Goal: Task Accomplishment & Management: Manage account settings

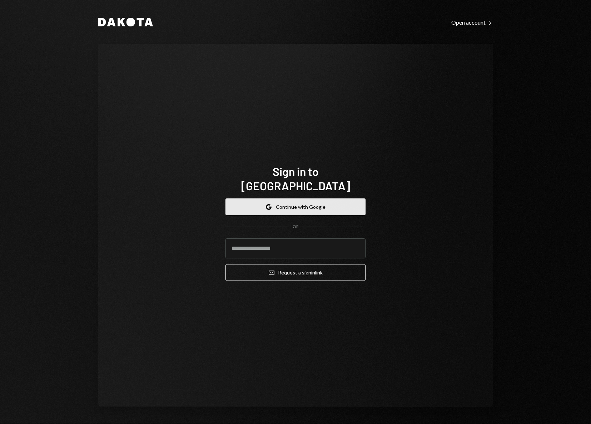
click at [303, 203] on button "Google Continue with Google" at bounding box center [295, 207] width 140 height 17
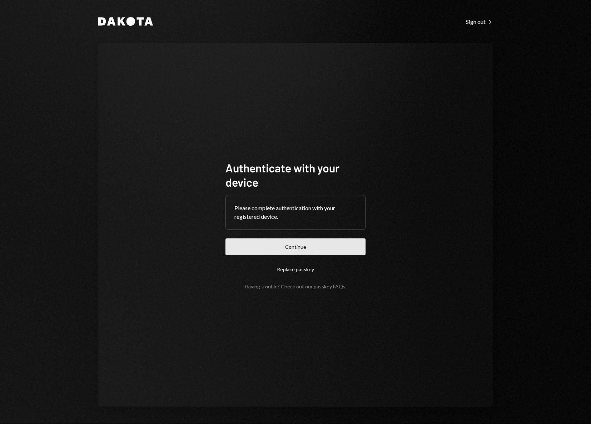
click at [317, 244] on button "Continue" at bounding box center [295, 247] width 140 height 17
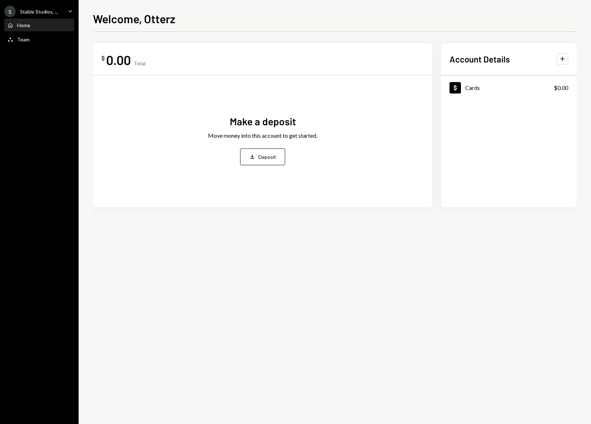
click at [73, 11] on icon "Caret Down" at bounding box center [70, 11] width 8 height 8
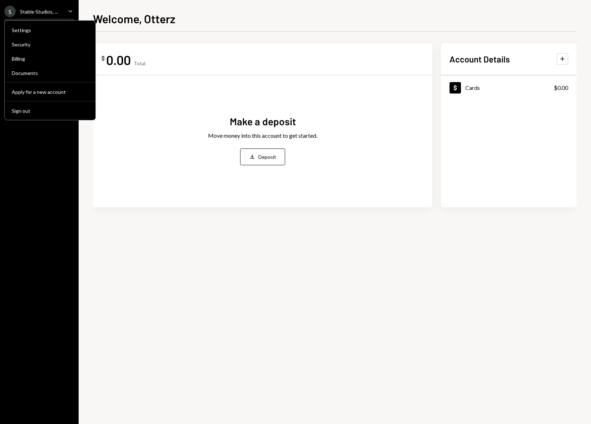
click at [249, 46] on div "$ 0.00 Total Make a deposit Move money into this account to get started. Deposi…" at bounding box center [262, 125] width 339 height 164
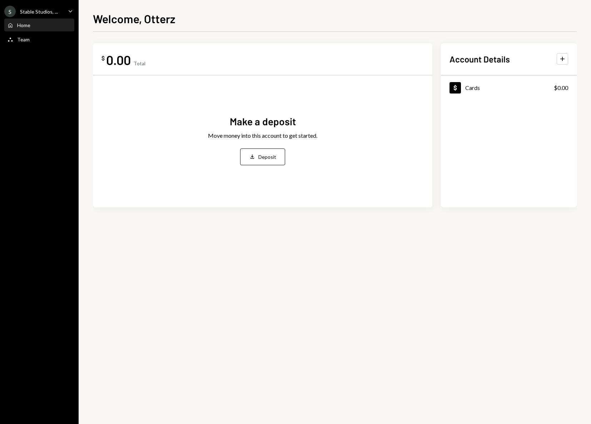
click at [124, 60] on div "0.00" at bounding box center [118, 60] width 25 height 16
click at [480, 88] on div "Dollar Cards $0.00" at bounding box center [509, 87] width 136 height 23
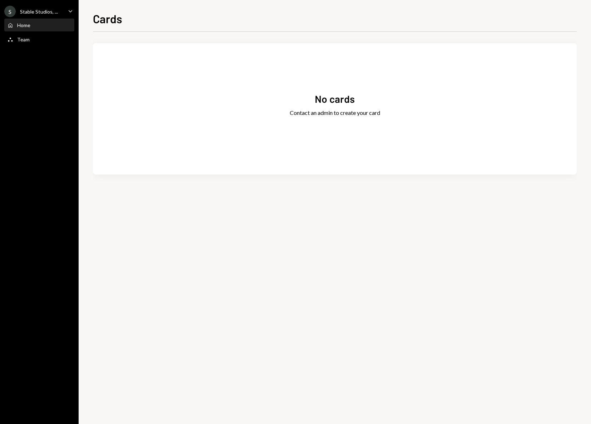
click at [39, 24] on div "Home Home" at bounding box center [39, 25] width 64 height 6
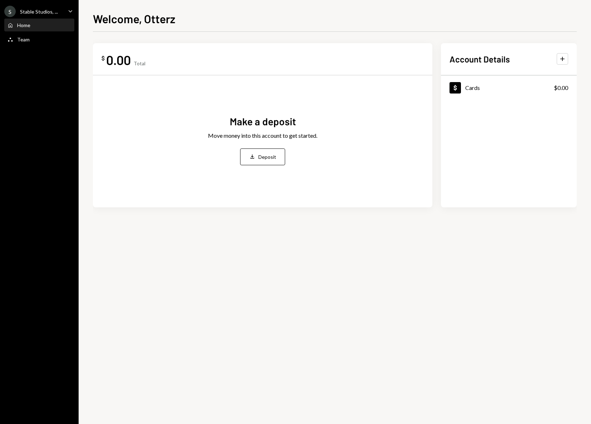
click at [61, 9] on div "S Stable Studios, ... Caret Down" at bounding box center [39, 11] width 79 height 11
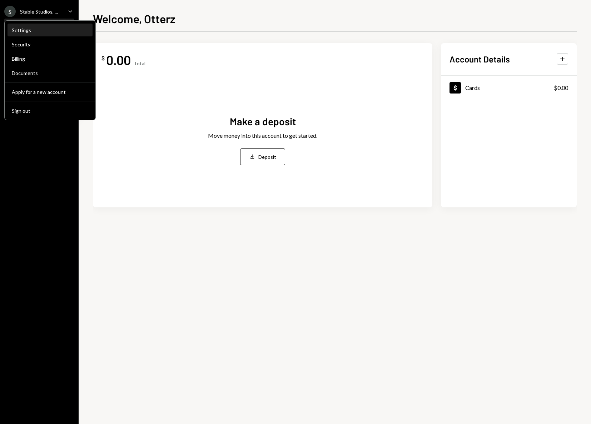
click at [33, 29] on div "Settings" at bounding box center [50, 30] width 76 height 6
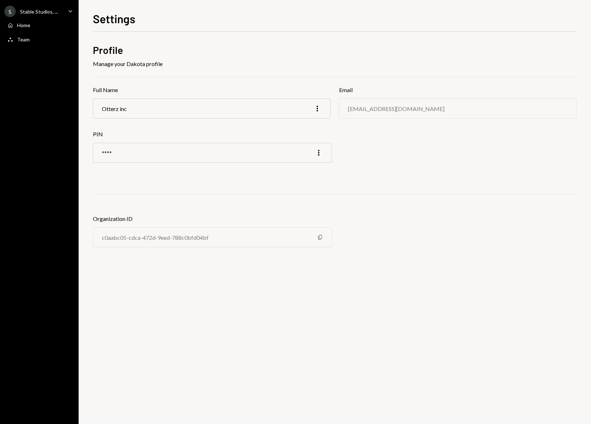
click at [61, 9] on div "S Stable Studios, ... Caret Down" at bounding box center [39, 11] width 79 height 11
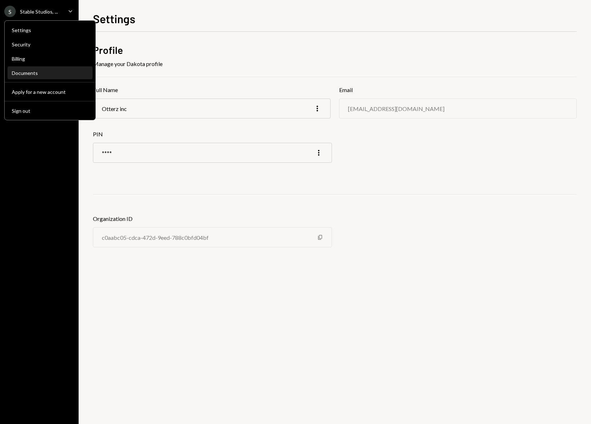
click at [24, 73] on div "Documents" at bounding box center [50, 73] width 76 height 6
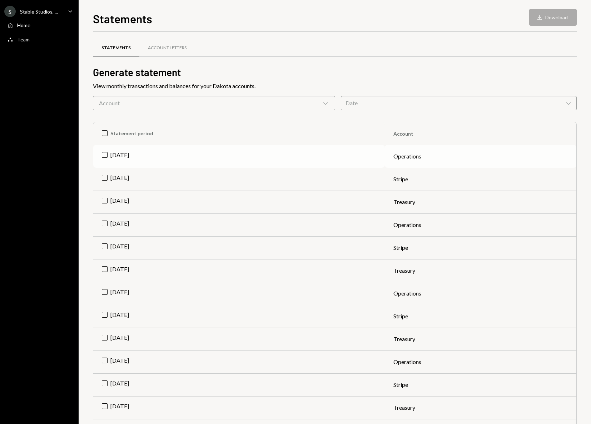
click at [118, 156] on td "[DATE]" at bounding box center [239, 156] width 292 height 23
click at [104, 175] on td "[DATE]" at bounding box center [239, 179] width 292 height 23
click at [554, 20] on button "Download Download (2)" at bounding box center [549, 17] width 54 height 17
click at [164, 48] on div "Account Letters" at bounding box center [167, 48] width 39 height 6
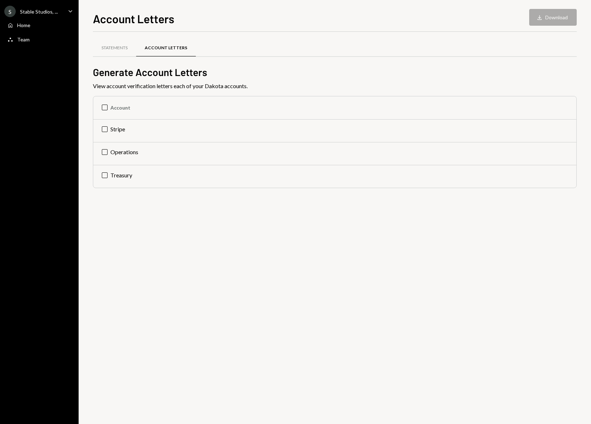
click at [46, 6] on div "S Stable Studios, ..." at bounding box center [31, 11] width 54 height 11
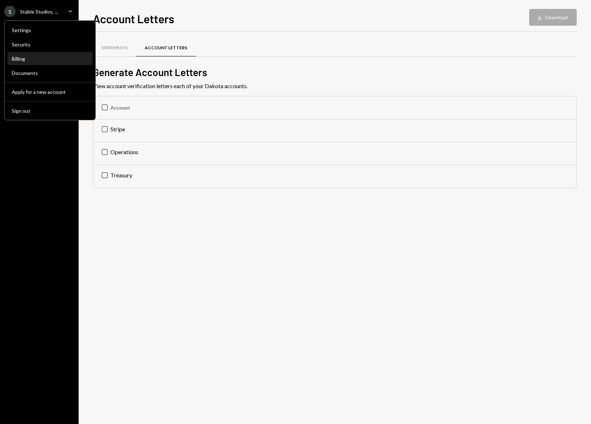
click at [28, 55] on div "Billing" at bounding box center [50, 59] width 76 height 12
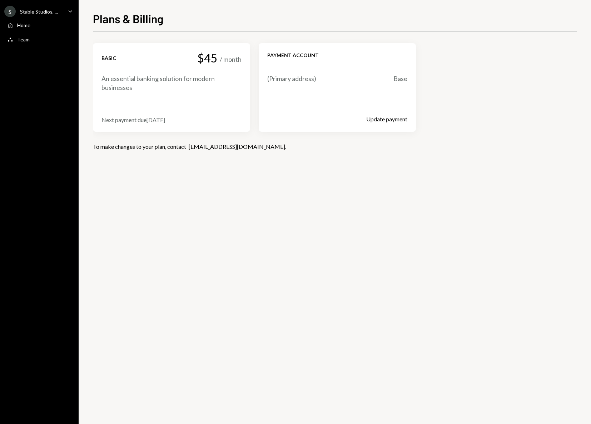
click at [145, 68] on div "Basic $45 / month An essential banking solution for modern businesses" at bounding box center [171, 72] width 140 height 40
click at [142, 83] on div "An essential banking solution for modern businesses" at bounding box center [171, 83] width 140 height 18
click at [146, 119] on div "Next payment due Sep 8, 2025" at bounding box center [171, 119] width 140 height 7
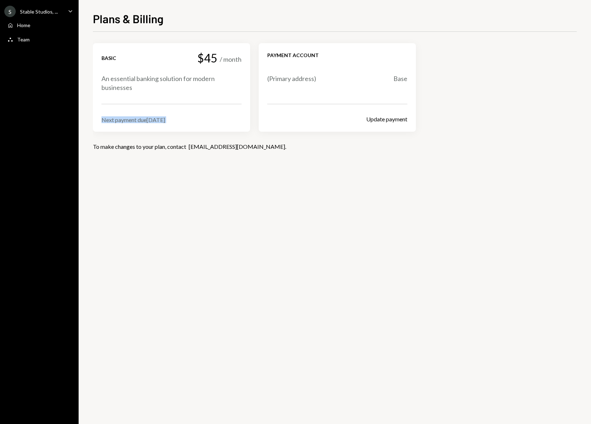
click at [146, 119] on div "Next payment due Sep 8, 2025" at bounding box center [171, 119] width 140 height 7
click at [146, 120] on div "Next payment due Sep 8, 2025" at bounding box center [171, 119] width 140 height 7
click at [165, 149] on div "To make changes to your plan, contact support@dakota.xyz ." at bounding box center [335, 146] width 484 height 7
click at [33, 41] on div "Team Team" at bounding box center [39, 39] width 64 height 6
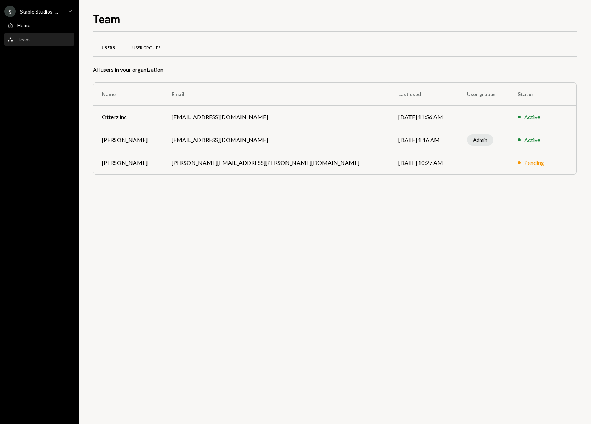
click at [148, 54] on div "User Groups" at bounding box center [146, 48] width 45 height 17
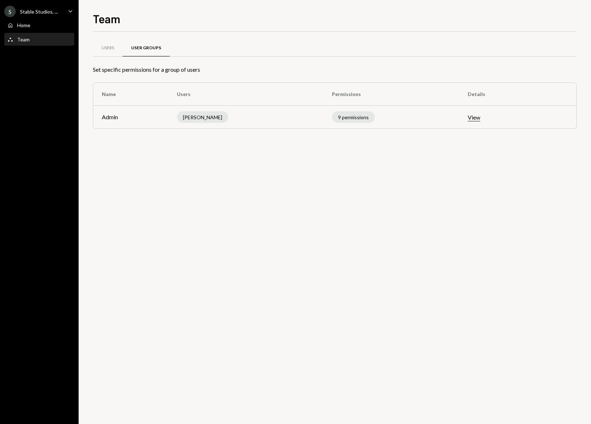
click at [44, 11] on div "Stable Studios, ..." at bounding box center [39, 12] width 38 height 6
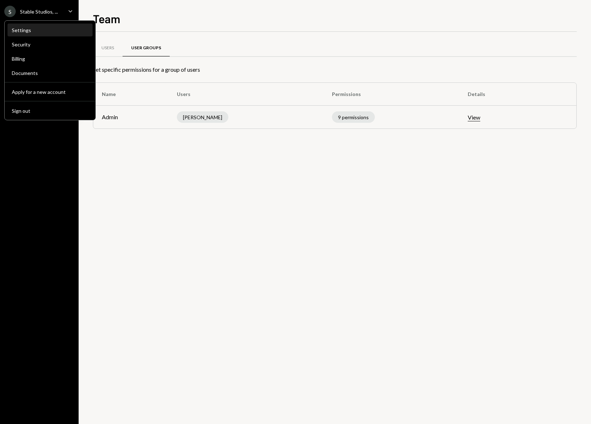
click at [26, 33] on div "Settings" at bounding box center [50, 30] width 76 height 6
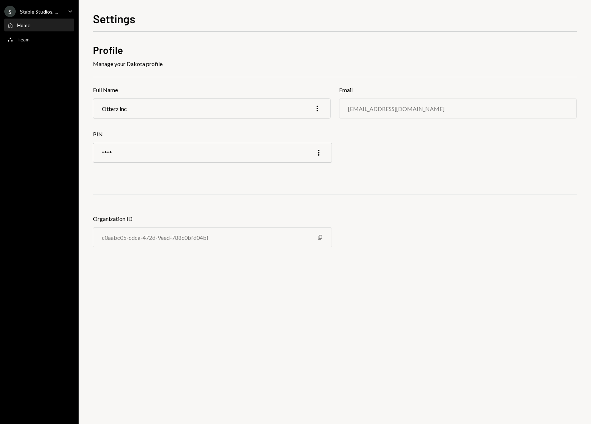
click at [37, 23] on div "Home Home" at bounding box center [39, 25] width 64 height 6
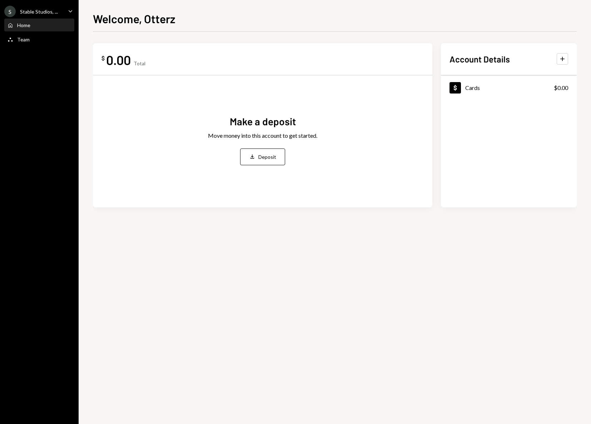
click at [125, 60] on div "0.00" at bounding box center [118, 60] width 25 height 16
click at [124, 58] on div "0.00" at bounding box center [118, 60] width 25 height 16
click at [353, 150] on div "Make a deposit Move money into this account to get started. Deposit Deposit" at bounding box center [262, 140] width 322 height 118
click at [560, 59] on icon "Plus" at bounding box center [562, 58] width 7 height 7
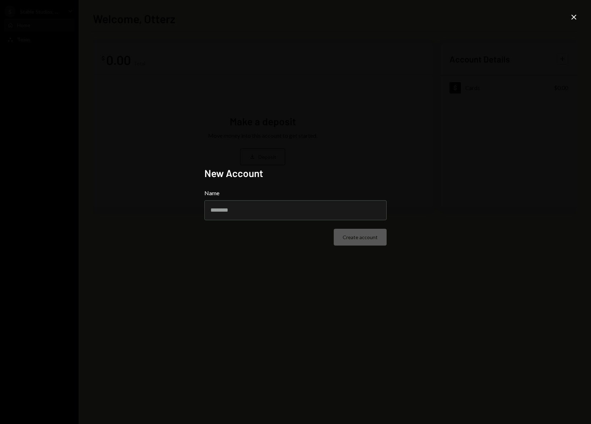
click at [574, 16] on icon at bounding box center [573, 17] width 5 height 5
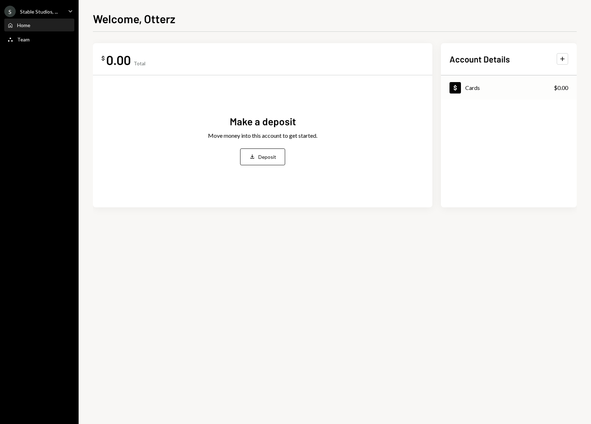
click at [477, 90] on div "Cards" at bounding box center [472, 87] width 15 height 7
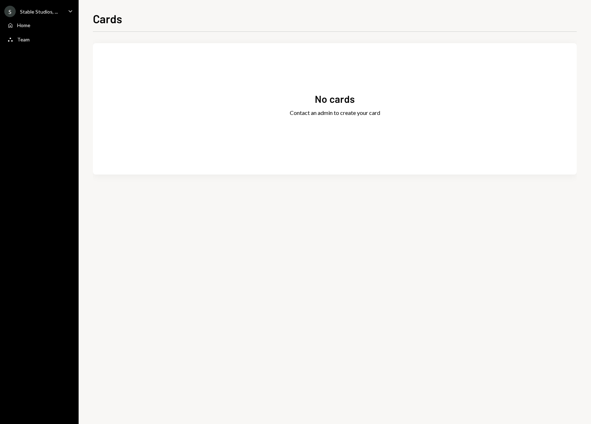
click at [338, 110] on div "Contact an admin to create your card" at bounding box center [335, 113] width 90 height 9
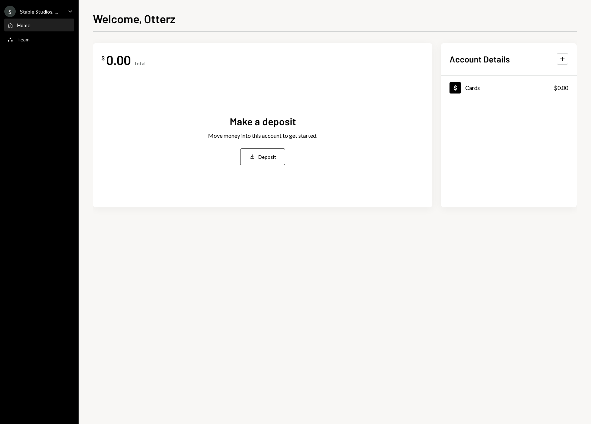
click at [120, 59] on div "0.00" at bounding box center [118, 60] width 25 height 16
click at [26, 41] on div "Team" at bounding box center [23, 39] width 13 height 6
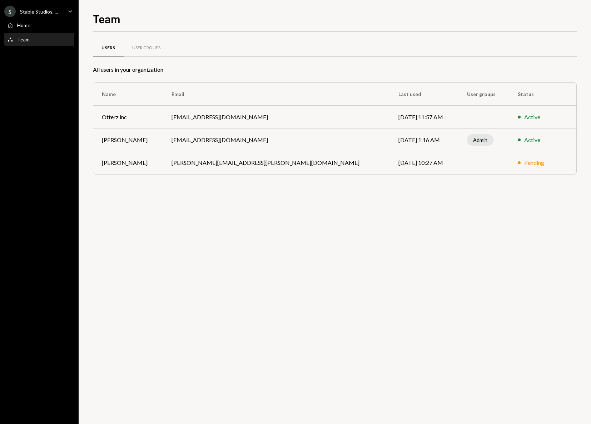
click at [26, 15] on div "S Stable Studios, ..." at bounding box center [31, 11] width 54 height 11
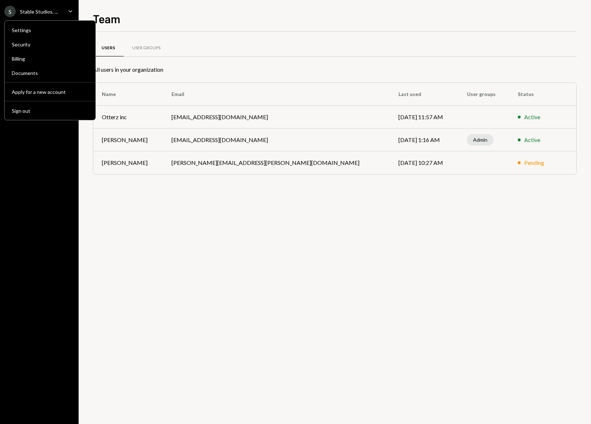
click at [28, 10] on div "Stable Studios, ..." at bounding box center [39, 12] width 38 height 6
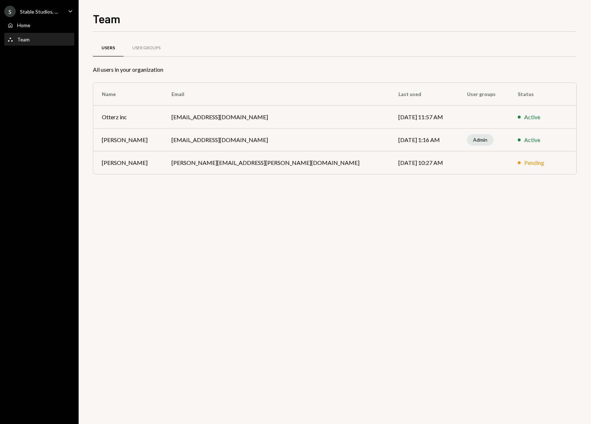
click at [23, 37] on div "Team" at bounding box center [23, 39] width 13 height 6
click at [524, 117] on div "Active" at bounding box center [532, 117] width 16 height 9
click at [205, 117] on td "[EMAIL_ADDRESS][DOMAIN_NAME]" at bounding box center [276, 117] width 227 height 23
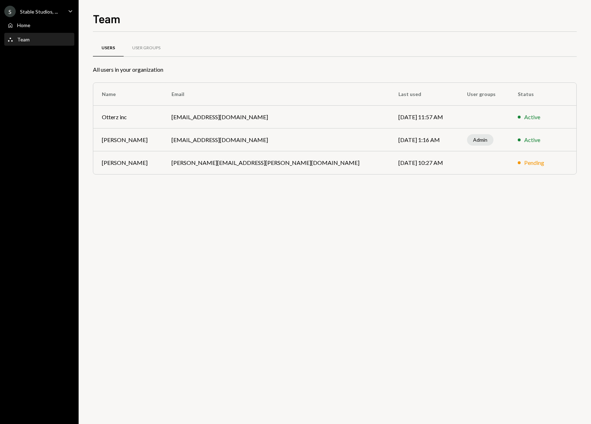
click at [243, 241] on div "Users User Groups All users in your organization Name Email Last used User grou…" at bounding box center [335, 228] width 484 height 393
click at [35, 13] on div "Stable Studios, ..." at bounding box center [39, 12] width 38 height 6
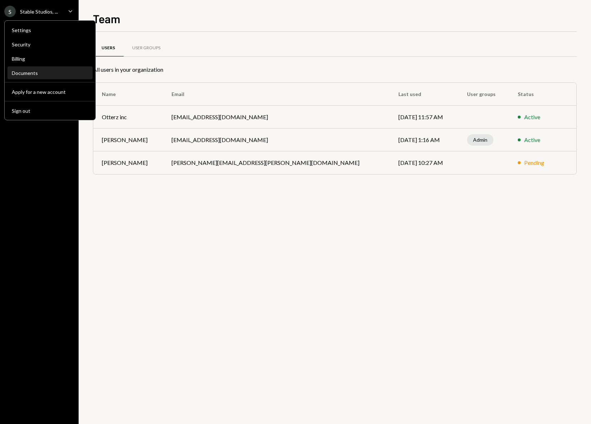
click at [38, 77] on div "Documents" at bounding box center [50, 73] width 76 height 12
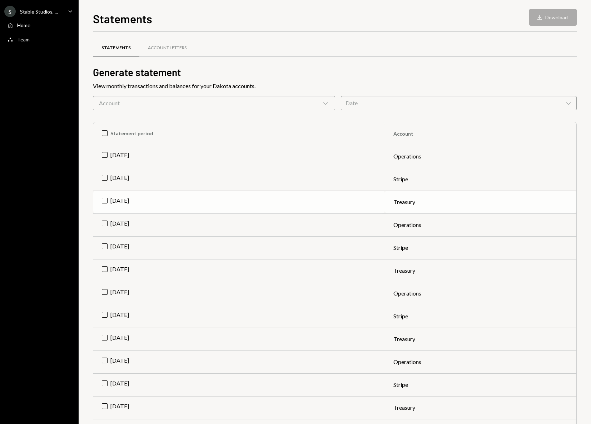
click at [394, 204] on td "Treasury" at bounding box center [480, 202] width 191 height 23
click at [553, 19] on button "Download Download" at bounding box center [553, 17] width 48 height 17
click at [107, 178] on td "[DATE]" at bounding box center [239, 179] width 292 height 23
click at [105, 199] on td "Check Jul 2025" at bounding box center [239, 202] width 292 height 23
click at [106, 178] on td "Check Jul 2025" at bounding box center [239, 179] width 292 height 23
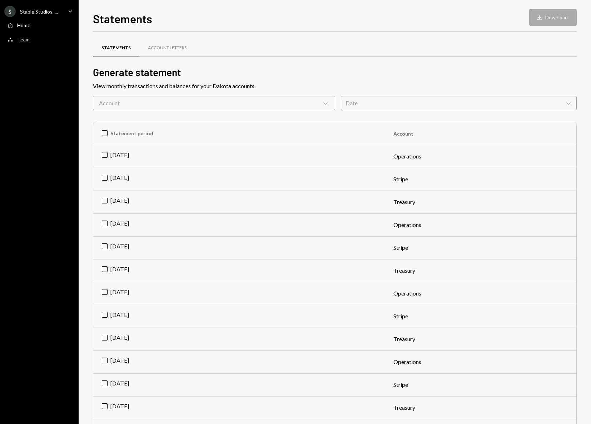
click at [262, 103] on div "Account Chevron Down" at bounding box center [214, 103] width 242 height 14
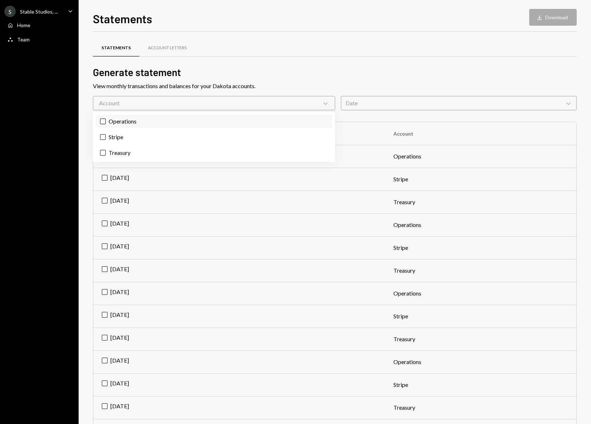
click at [124, 123] on label "Operations" at bounding box center [214, 121] width 236 height 13
click at [106, 123] on button "Operations" at bounding box center [103, 122] width 6 height 6
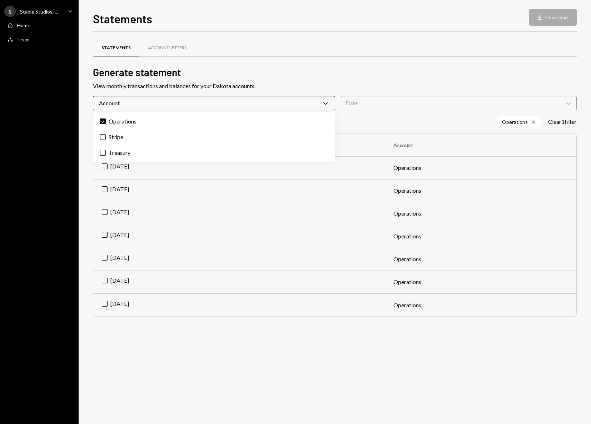
click at [198, 370] on div "Statements Account Letters Generate statement View monthly transactions and bal…" at bounding box center [335, 228] width 484 height 393
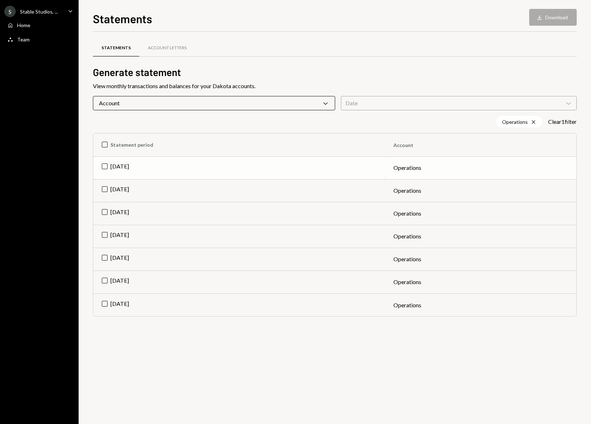
click at [119, 166] on td "[DATE]" at bounding box center [239, 167] width 292 height 23
click at [104, 164] on td "Check Jul 2025" at bounding box center [239, 167] width 292 height 23
click at [246, 106] on div "Account Chevron Down" at bounding box center [214, 103] width 242 height 14
click at [303, 65] on div "Statements Account Letters" at bounding box center [335, 52] width 484 height 26
click at [159, 95] on div "Statements Account Letters Generate statement View monthly transactions and bal…" at bounding box center [335, 187] width 484 height 288
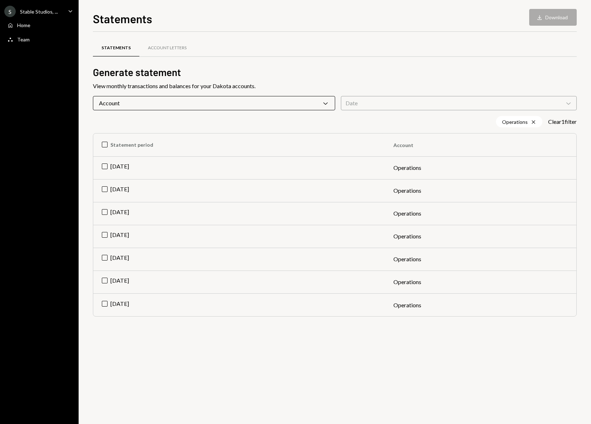
click at [152, 105] on div "Account Chevron Down" at bounding box center [214, 103] width 242 height 14
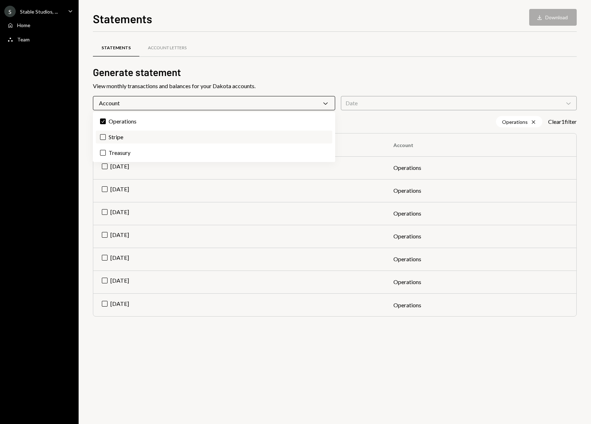
click at [104, 138] on button "Stripe" at bounding box center [103, 137] width 6 height 6
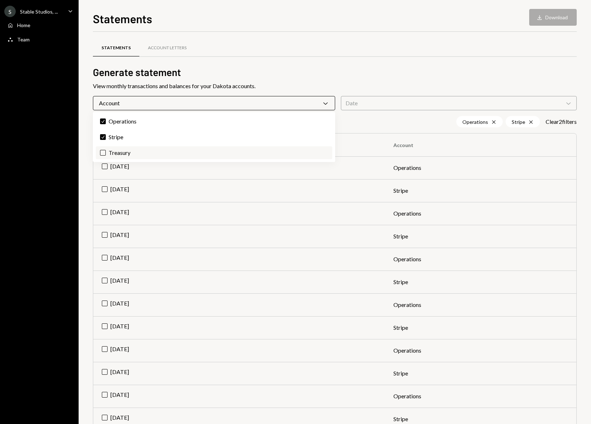
click at [101, 158] on label "Treasury" at bounding box center [214, 152] width 236 height 13
click at [101, 156] on button "Treasury" at bounding box center [103, 153] width 6 height 6
click at [84, 178] on div "Statements Download Download Statements Account Letters Generate statement View…" at bounding box center [335, 212] width 512 height 424
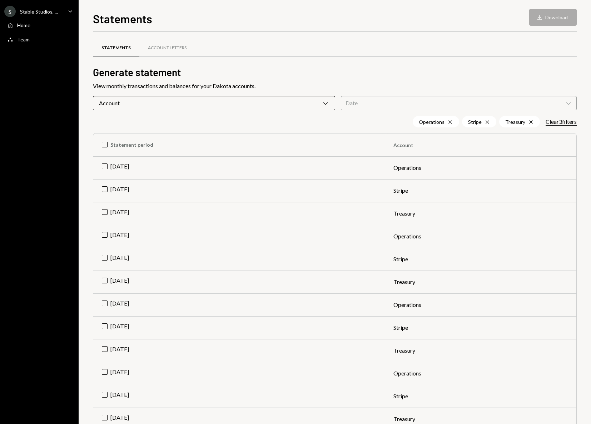
click at [567, 122] on button "Clear 3 filter s" at bounding box center [561, 122] width 31 height 8
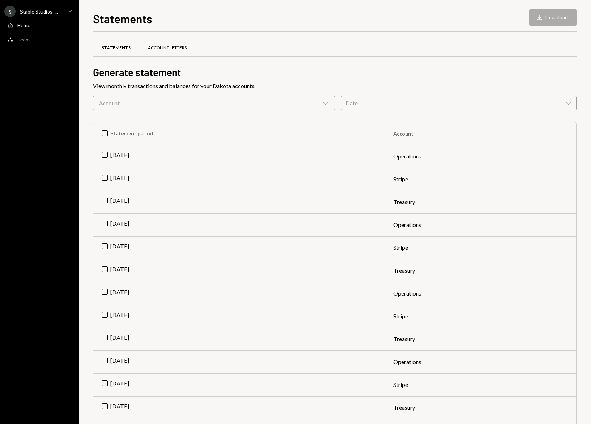
click at [150, 46] on div "Account Letters" at bounding box center [167, 48] width 39 height 6
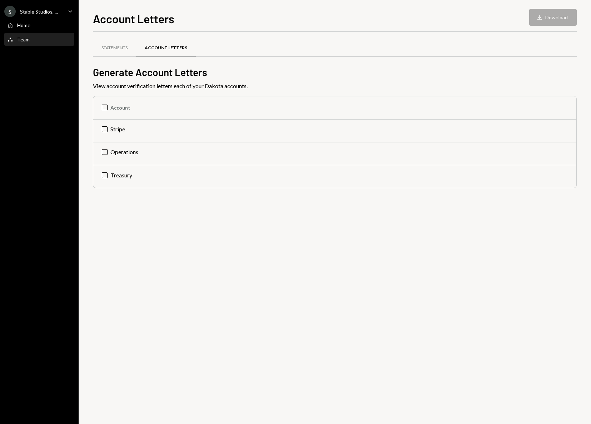
click at [25, 35] on div "Team Team" at bounding box center [39, 40] width 64 height 12
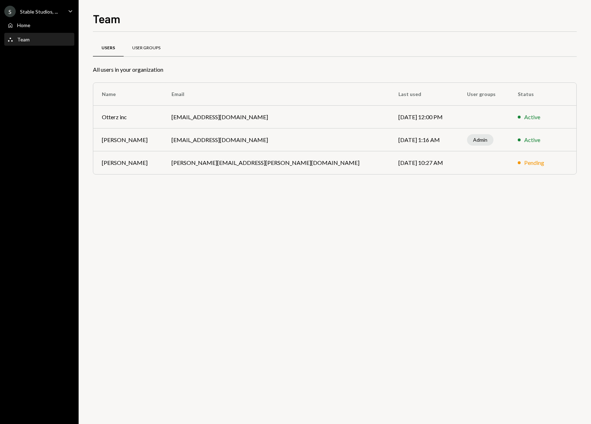
click at [142, 46] on div "User Groups" at bounding box center [146, 48] width 28 height 6
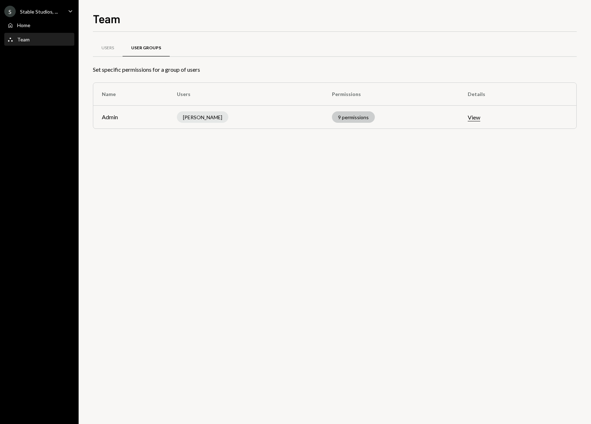
click at [347, 114] on div "9 permissions" at bounding box center [353, 116] width 43 height 11
click at [468, 118] on button "View" at bounding box center [474, 118] width 13 height 8
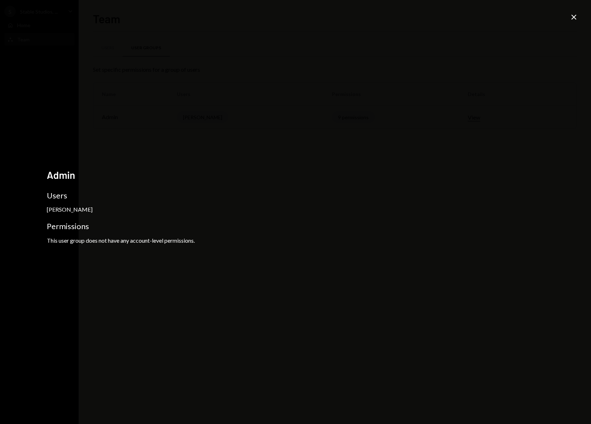
click at [573, 15] on icon "Close" at bounding box center [573, 17] width 9 height 9
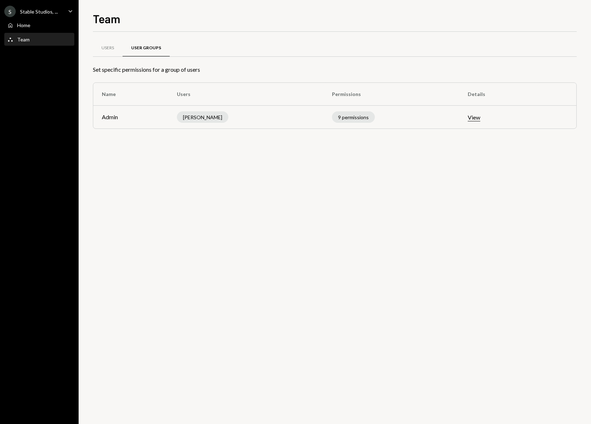
click at [39, 13] on div "Stable Studios, ..." at bounding box center [39, 12] width 38 height 6
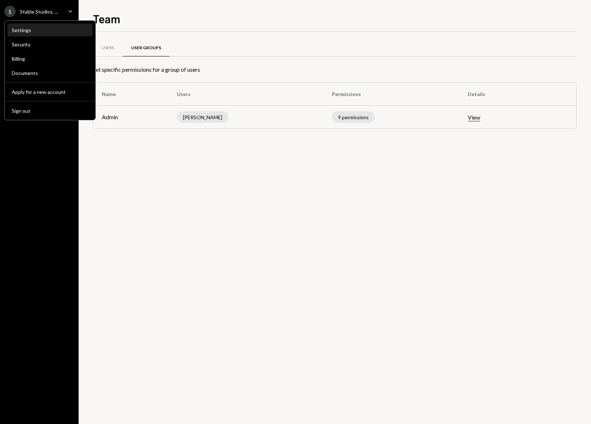
click at [36, 33] on div "Settings" at bounding box center [50, 30] width 76 height 12
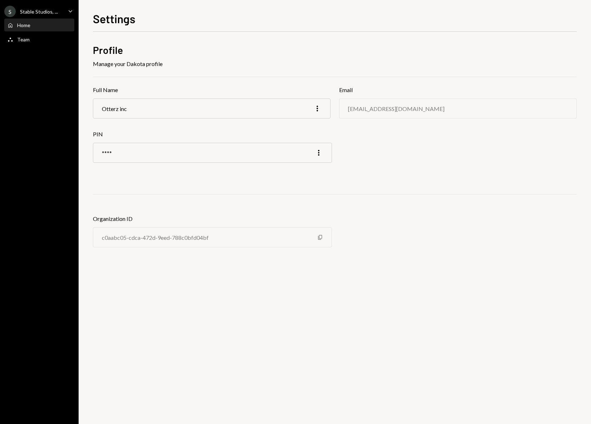
click at [26, 24] on div "Home" at bounding box center [23, 25] width 13 height 6
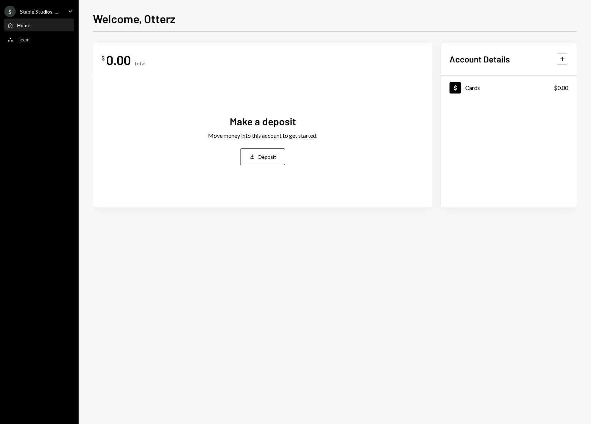
click at [466, 248] on div "$ 0.00 Total Make a deposit Move money into this account to get started. Deposi…" at bounding box center [335, 228] width 484 height 393
click at [127, 64] on div "0.00" at bounding box center [118, 60] width 25 height 16
click at [236, 125] on div "Make a deposit" at bounding box center [263, 122] width 66 height 14
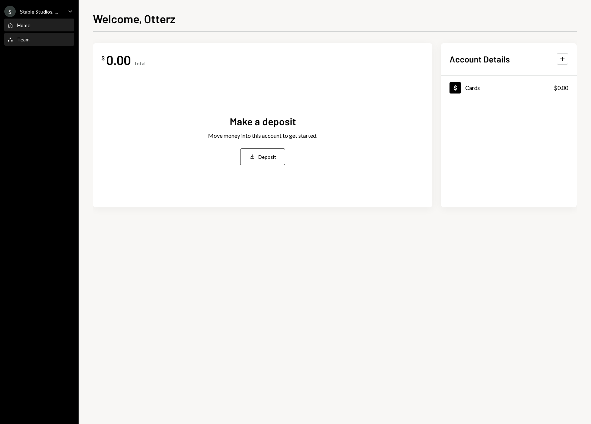
click at [37, 39] on div "Team Team" at bounding box center [39, 39] width 64 height 6
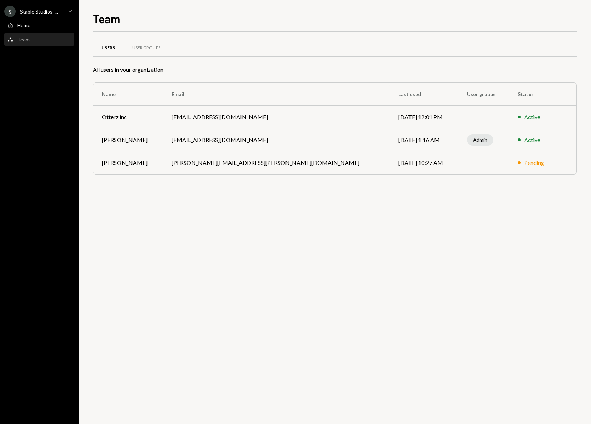
click at [390, 158] on td "[DATE] 10:27 AM" at bounding box center [424, 162] width 69 height 23
click at [212, 165] on td "[PERSON_NAME][EMAIL_ADDRESS][PERSON_NAME][DOMAIN_NAME]" at bounding box center [276, 162] width 227 height 23
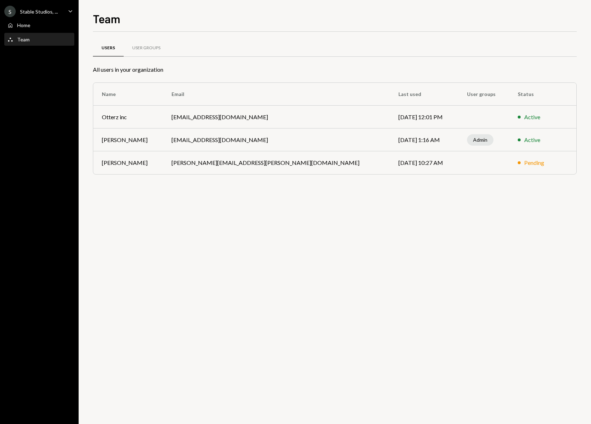
click at [163, 165] on td "[PERSON_NAME]" at bounding box center [128, 162] width 70 height 23
drag, startPoint x: 169, startPoint y: 165, endPoint x: 231, endPoint y: 166, distance: 62.2
click at [233, 165] on tr "[PERSON_NAME] [PERSON_NAME][EMAIL_ADDRESS][PERSON_NAME][DOMAIN_NAME] [DATE] 10:…" at bounding box center [334, 162] width 483 height 23
click at [231, 166] on td "[PERSON_NAME][EMAIL_ADDRESS][PERSON_NAME][DOMAIN_NAME]" at bounding box center [276, 162] width 227 height 23
click at [320, 70] on div "All users in your organization" at bounding box center [335, 69] width 484 height 9
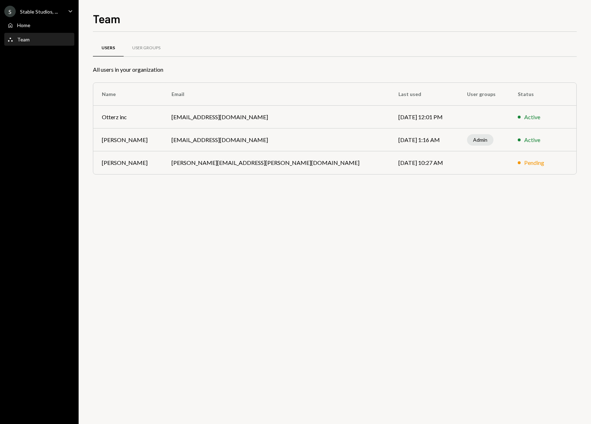
click at [524, 115] on div "Active" at bounding box center [532, 117] width 16 height 9
click at [31, 21] on div "Home Home" at bounding box center [39, 25] width 64 height 12
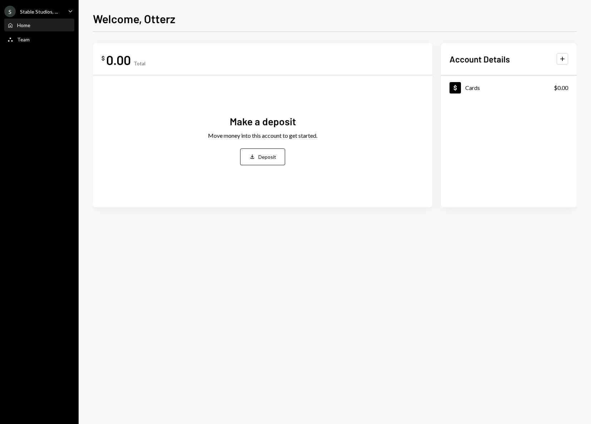
click at [55, 9] on div "Stable Studios, ..." at bounding box center [39, 12] width 38 height 6
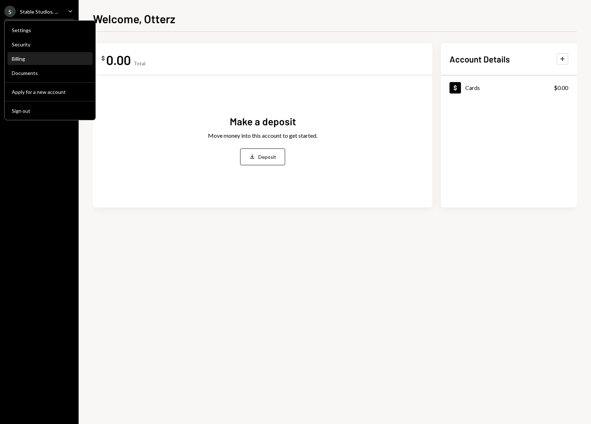
click at [26, 62] on div "Billing" at bounding box center [50, 59] width 76 height 12
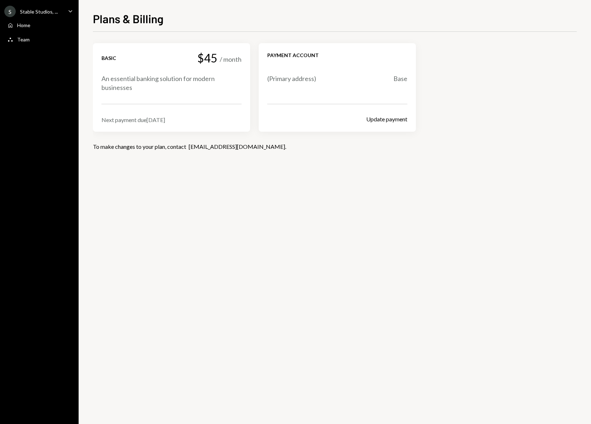
click at [107, 53] on div "Basic $45 / month" at bounding box center [171, 58] width 140 height 13
click at [41, 13] on div "Stable Studios, ..." at bounding box center [39, 12] width 38 height 6
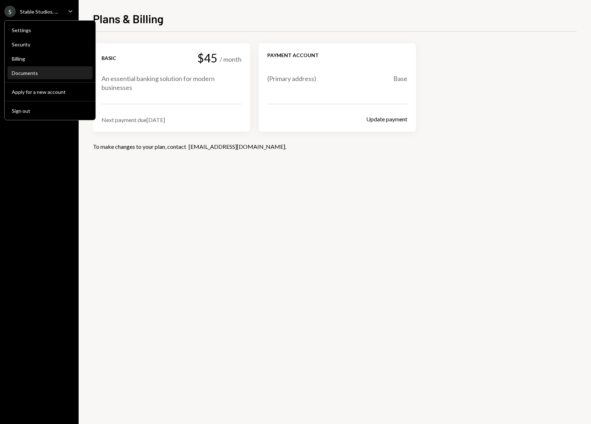
click at [33, 71] on div "Documents" at bounding box center [50, 73] width 76 height 6
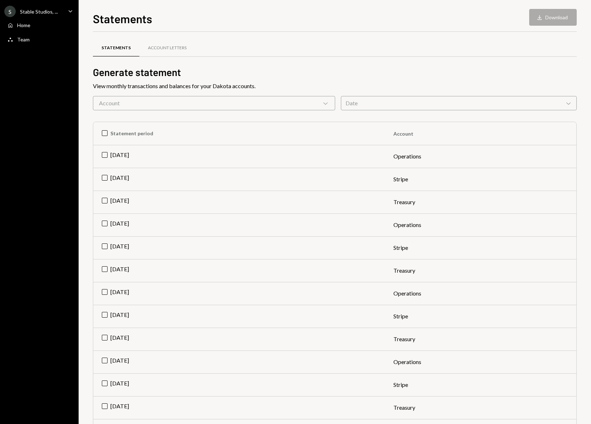
click at [36, 10] on div "Stable Studios, ..." at bounding box center [39, 12] width 38 height 6
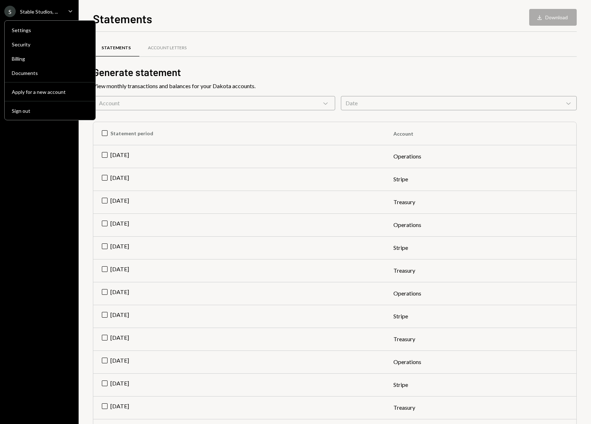
drag, startPoint x: 38, startPoint y: 174, endPoint x: 40, endPoint y: 137, distance: 36.5
click at [38, 174] on div "S Stable Studios, ... Caret Down Home Home Team Team" at bounding box center [39, 212] width 79 height 424
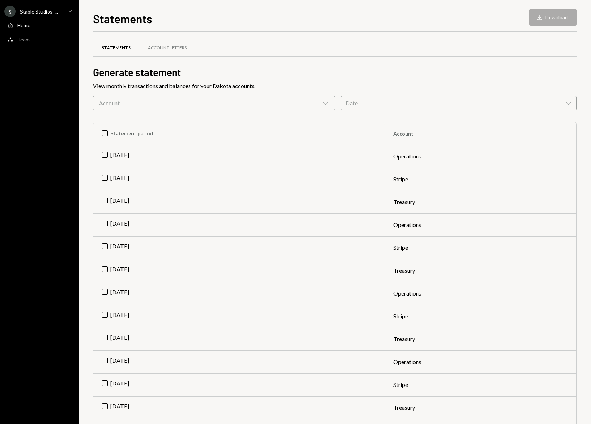
click at [39, 11] on div "Stable Studios, ..." at bounding box center [39, 12] width 38 height 6
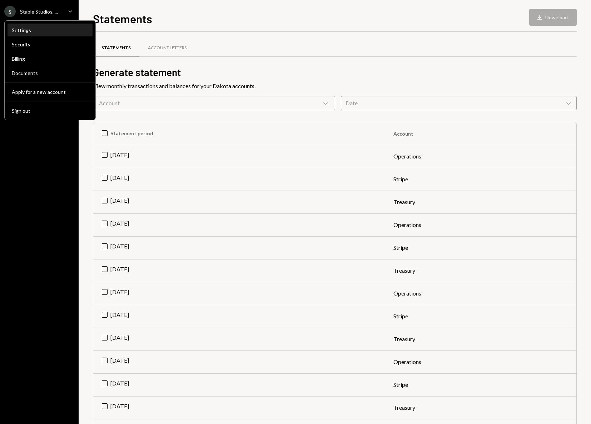
click at [36, 31] on div "Settings" at bounding box center [50, 30] width 76 height 6
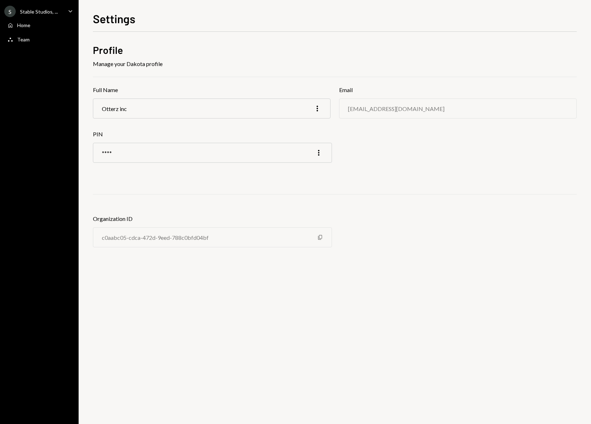
click at [4, 13] on div "S Stable Studios, ..." at bounding box center [31, 11] width 54 height 11
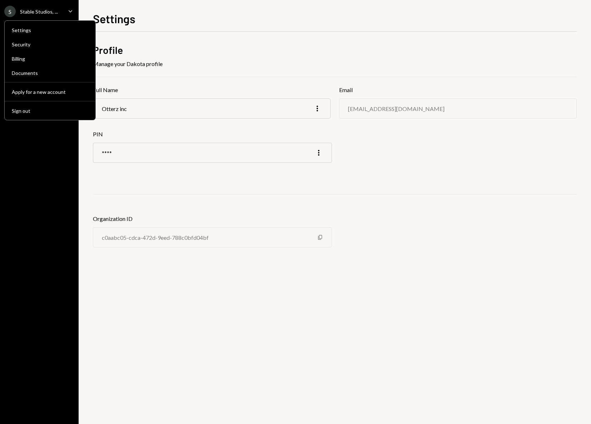
click at [13, 13] on div "S" at bounding box center [9, 11] width 11 height 11
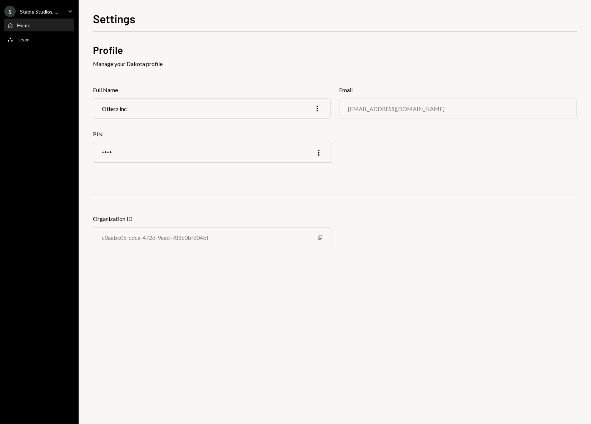
click at [21, 26] on div "Home" at bounding box center [23, 25] width 13 height 6
